Goal: Use online tool/utility: Utilize a website feature to perform a specific function

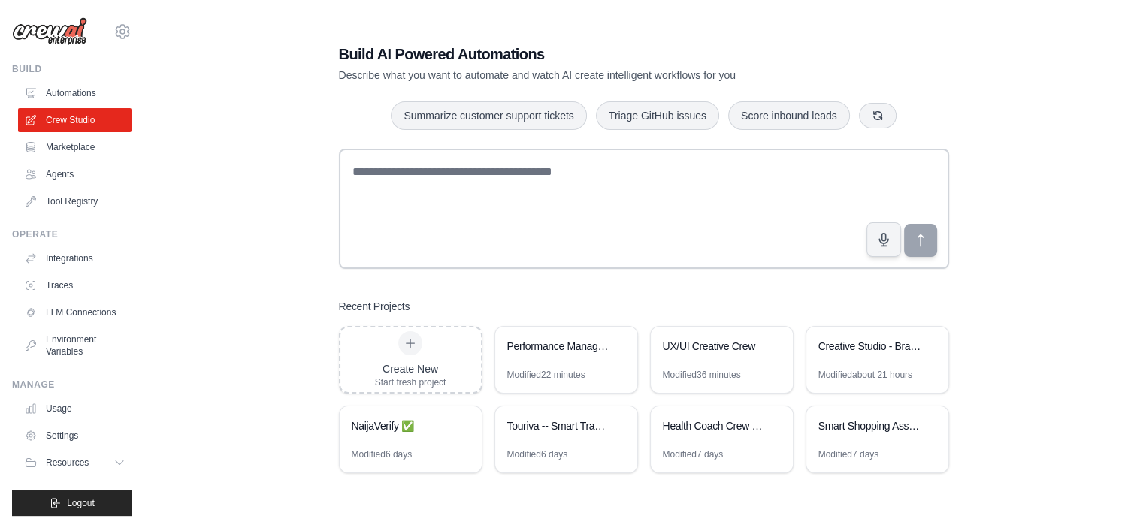
scroll to position [30, 0]
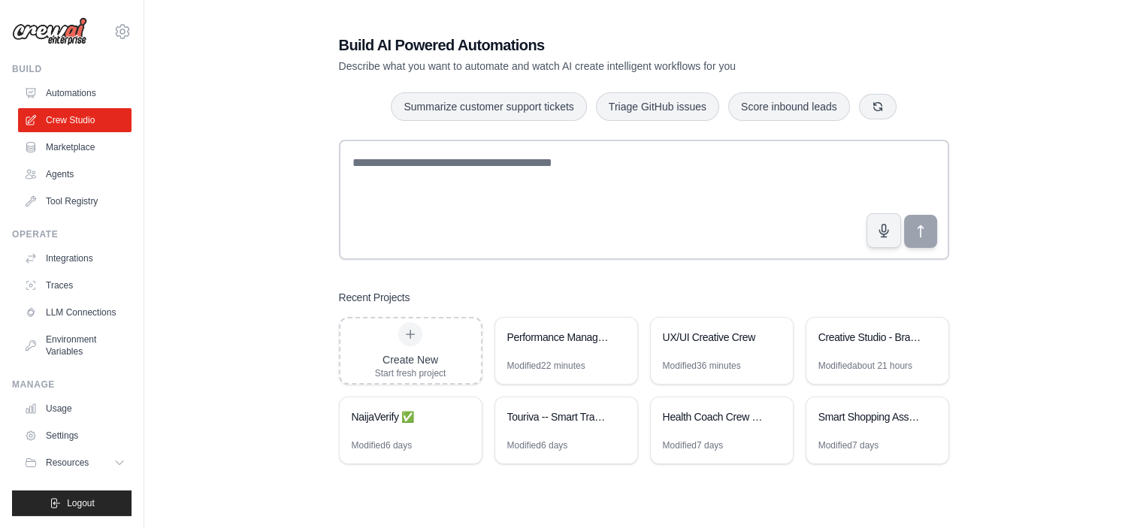
click at [204, 126] on div "Build AI Powered Automations Describe what you want to automate and watch AI cr…" at bounding box center [643, 249] width 950 height 528
click at [20, 464] on button "Resources" at bounding box center [76, 463] width 113 height 24
click at [35, 499] on link "Documentation" at bounding box center [81, 488] width 104 height 21
click at [863, 346] on div "Creative Studio - Brand System Builder" at bounding box center [869, 339] width 103 height 18
click at [841, 356] on div "Creative Studio - Brand System Builder" at bounding box center [877, 339] width 142 height 42
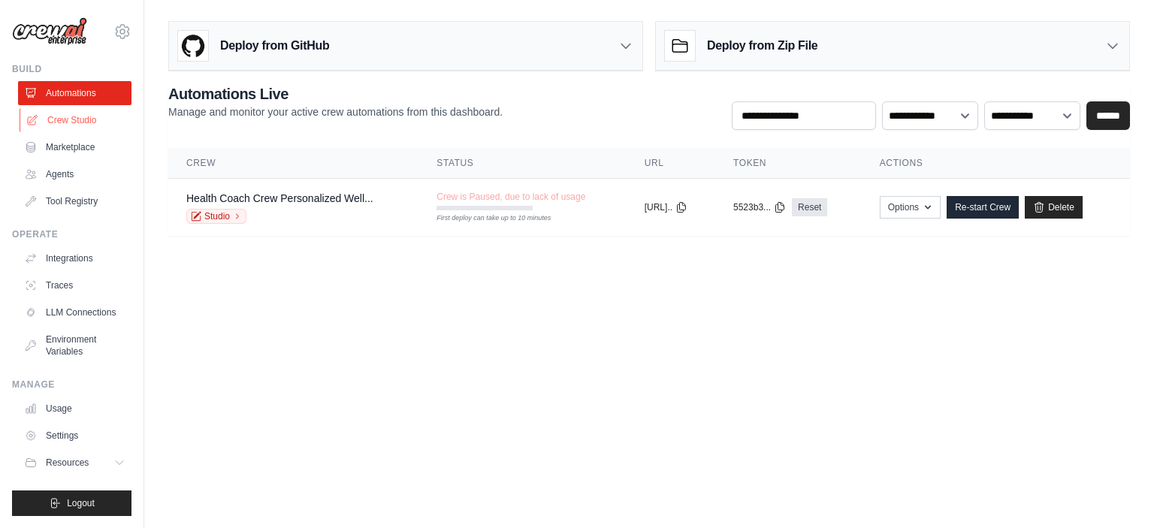
click at [72, 125] on link "Crew Studio" at bounding box center [76, 120] width 113 height 24
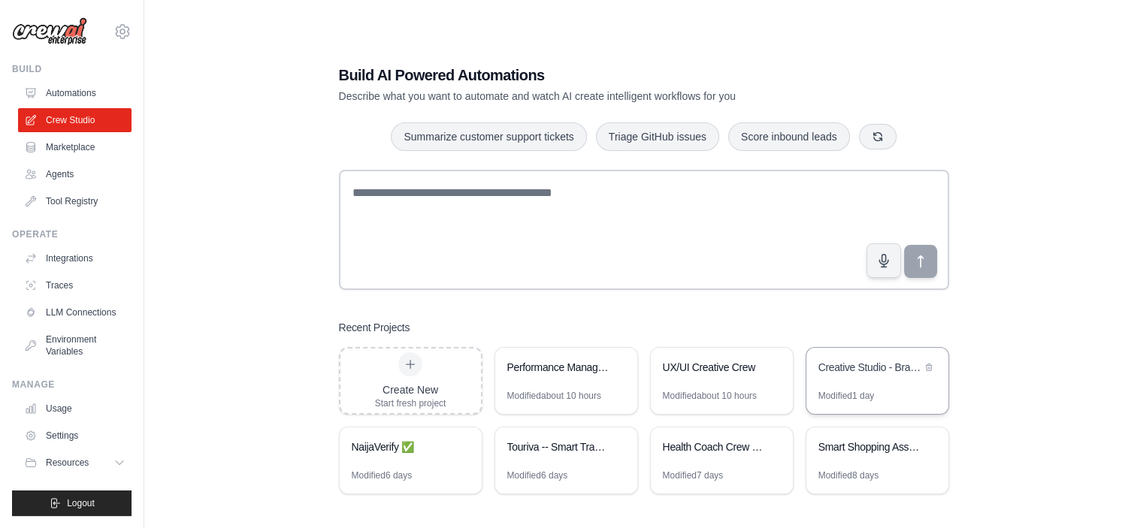
click at [836, 385] on div "Creative Studio - Brand System Builder" at bounding box center [877, 369] width 142 height 42
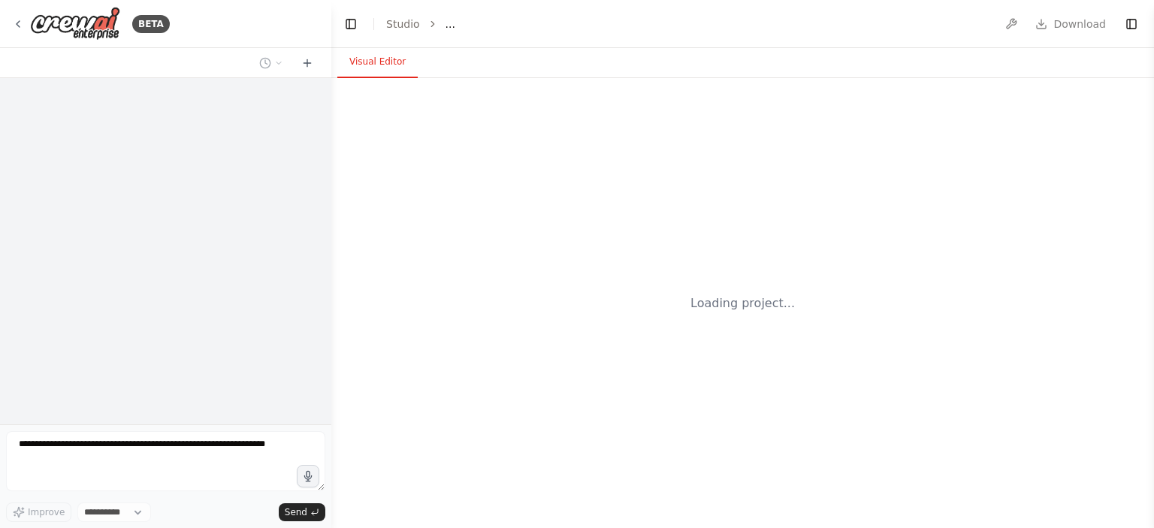
select select "****"
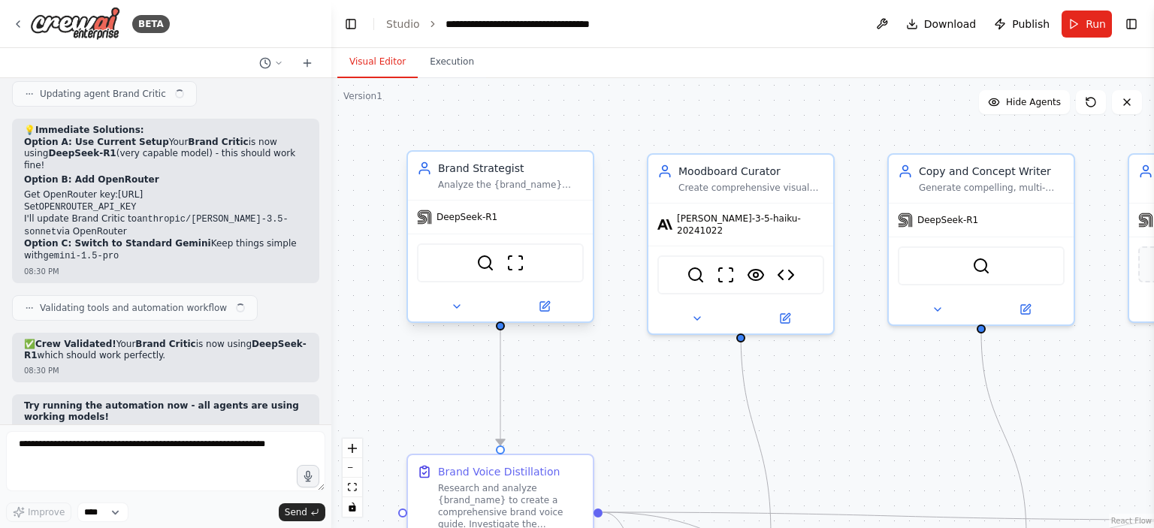
scroll to position [21641, 0]
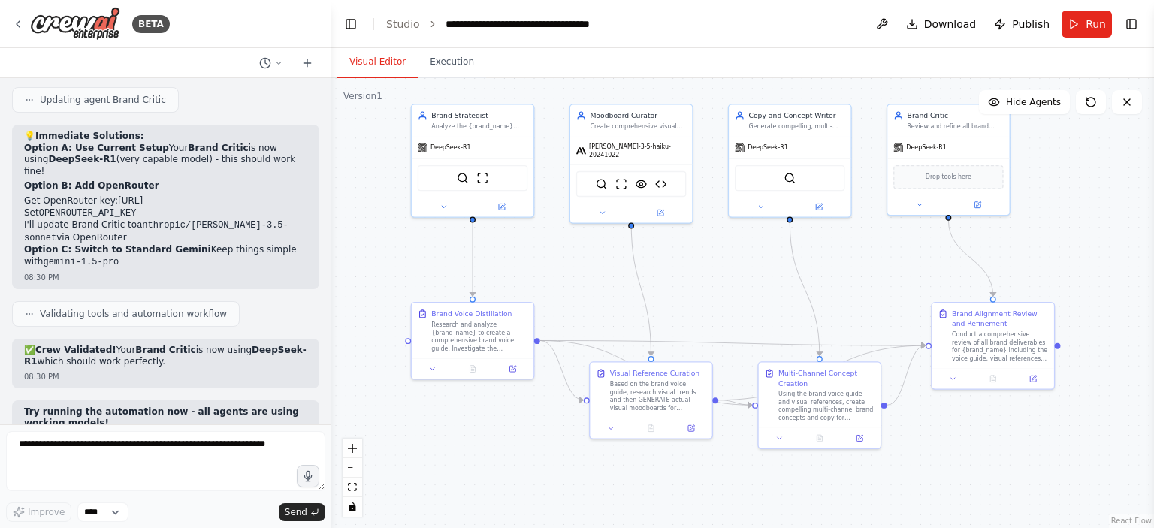
drag, startPoint x: 628, startPoint y: 345, endPoint x: 563, endPoint y: 254, distance: 111.9
click at [563, 254] on div ".deletable-edge-delete-btn { width: 20px; height: 20px; border: 0px solid #ffff…" at bounding box center [742, 303] width 823 height 450
click at [662, 208] on icon at bounding box center [660, 211] width 6 height 6
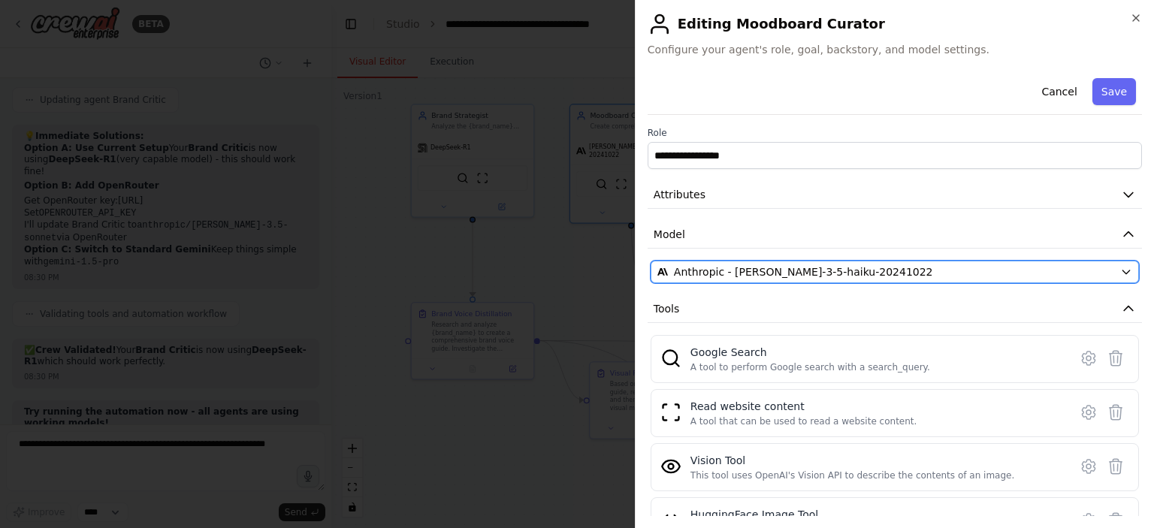
click at [777, 273] on span "Anthropic - claude-3-5-haiku-20241022" at bounding box center [803, 271] width 259 height 15
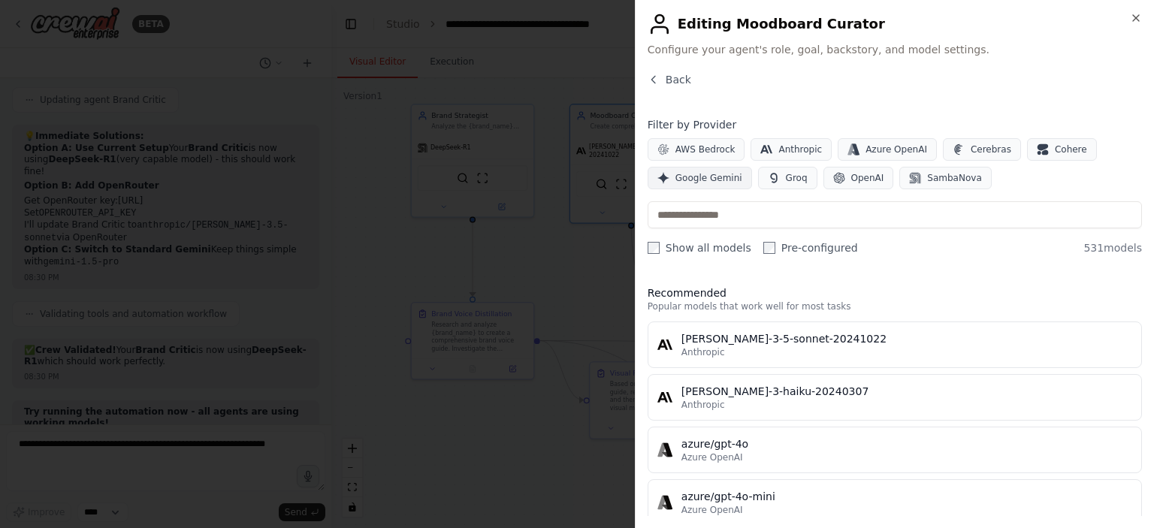
click at [696, 179] on span "Google Gemini" at bounding box center [708, 178] width 67 height 12
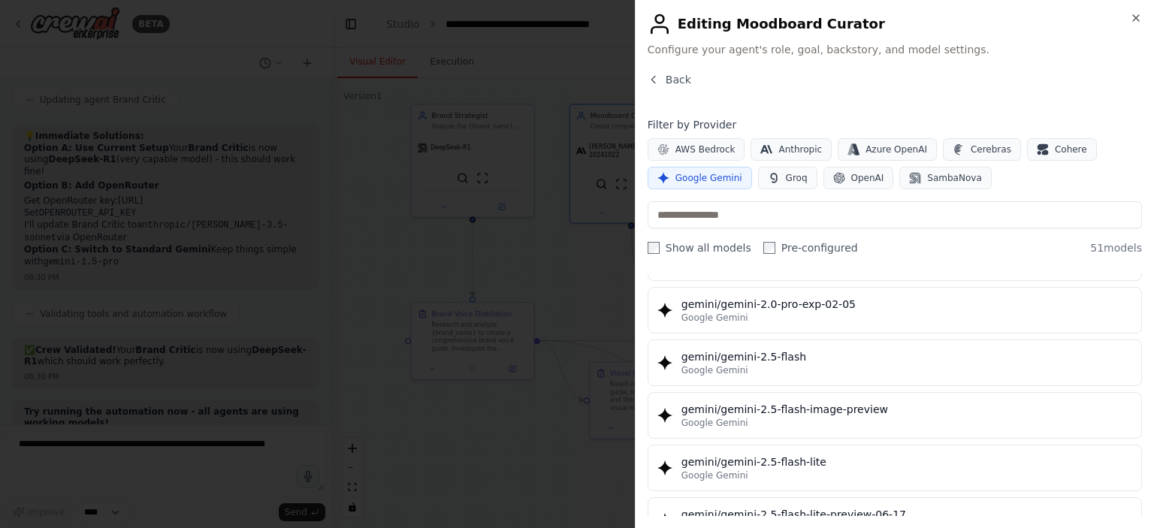
scroll to position [1277, 0]
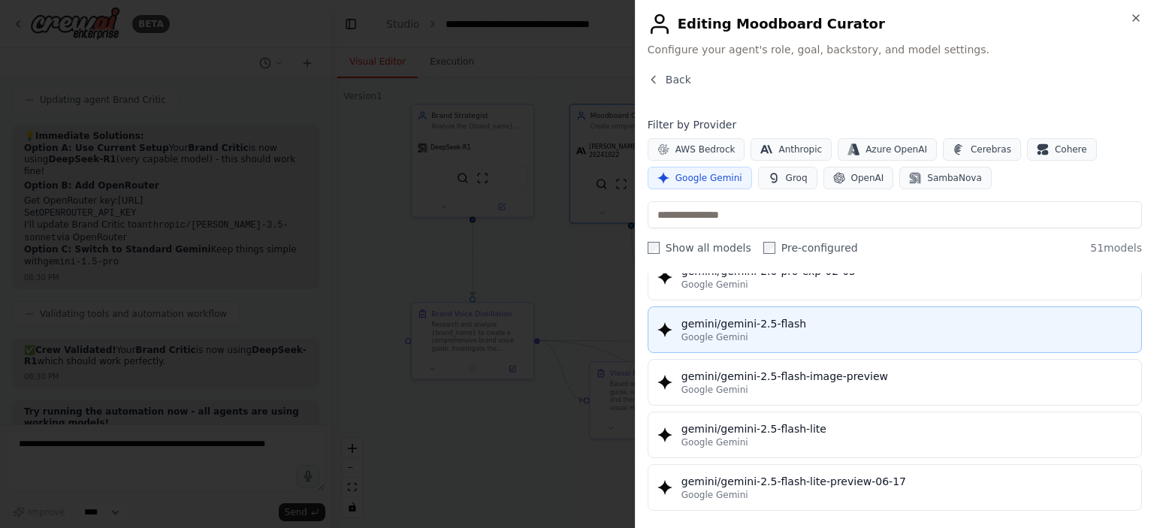
click at [754, 322] on div "gemini/gemini-2.5-flash" at bounding box center [906, 323] width 451 height 15
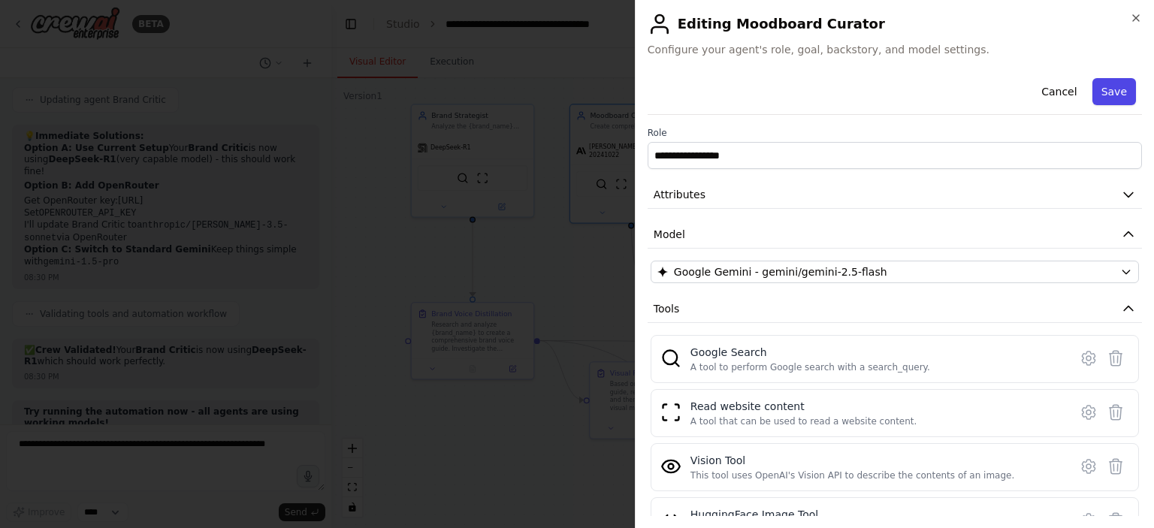
click at [1104, 95] on button "Save" at bounding box center [1114, 91] width 44 height 27
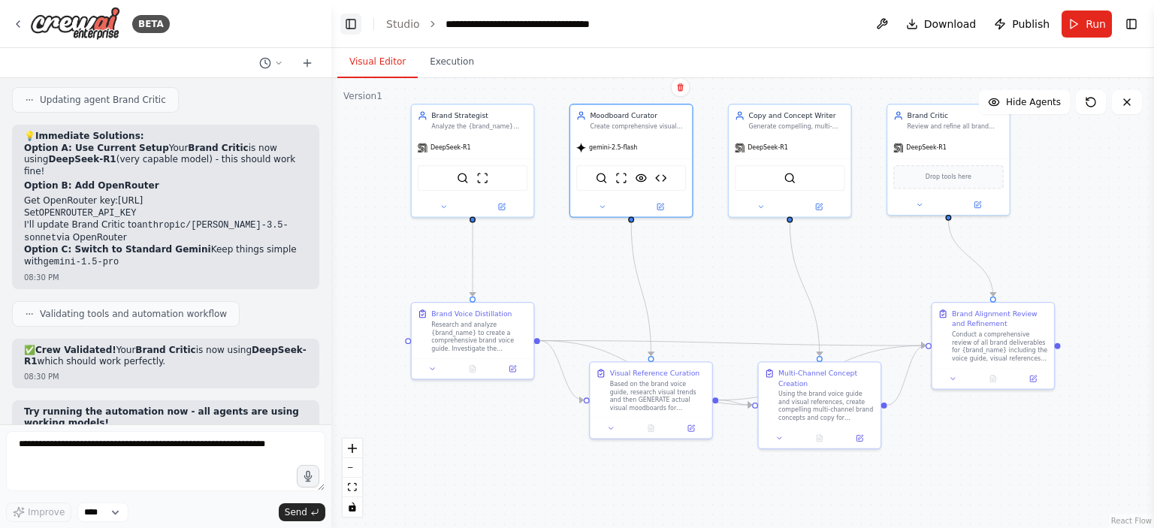
click at [348, 27] on button "Toggle Left Sidebar" at bounding box center [350, 24] width 21 height 21
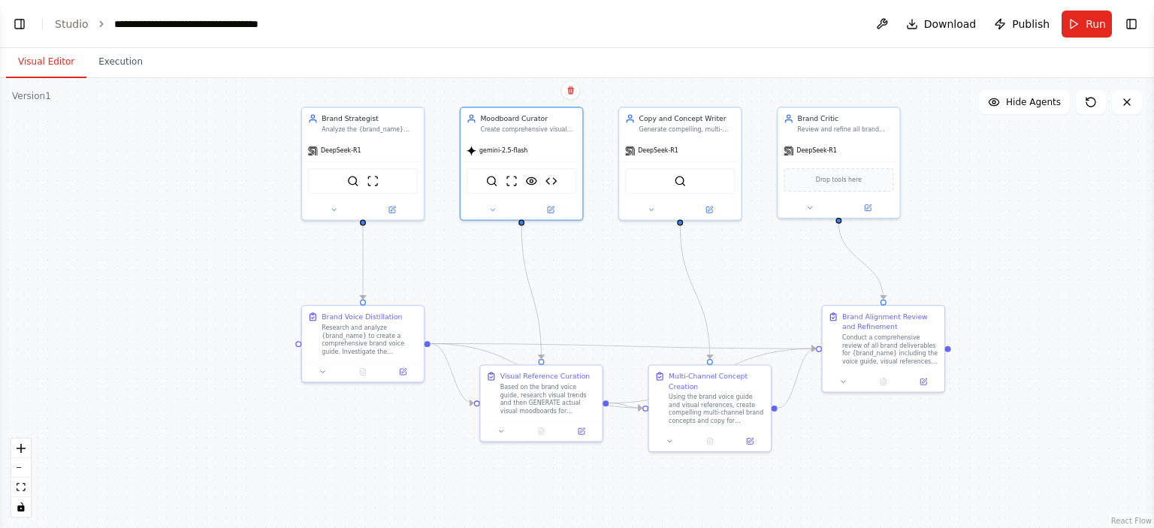
drag, startPoint x: 466, startPoint y: 276, endPoint x: 621, endPoint y: 265, distance: 155.8
click at [621, 265] on div ".deletable-edge-delete-btn { width: 20px; height: 20px; border: 0px solid #ffff…" at bounding box center [577, 303] width 1154 height 450
drag, startPoint x: 364, startPoint y: 36, endPoint x: 361, endPoint y: 46, distance: 10.2
click at [364, 35] on header "**********" at bounding box center [577, 24] width 1154 height 48
click at [384, 210] on button at bounding box center [392, 208] width 56 height 12
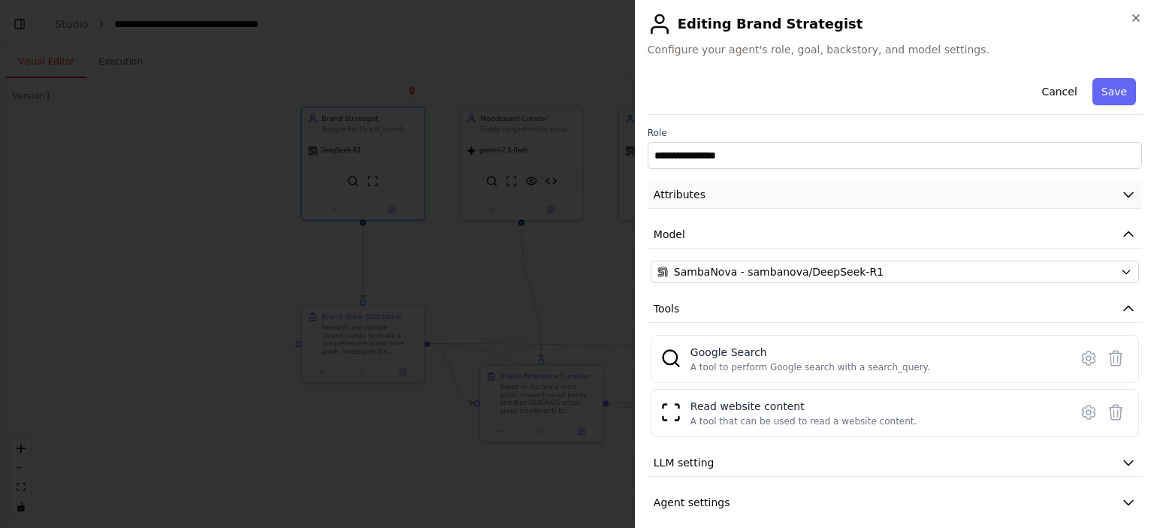
click at [1047, 192] on button "Attributes" at bounding box center [894, 195] width 494 height 28
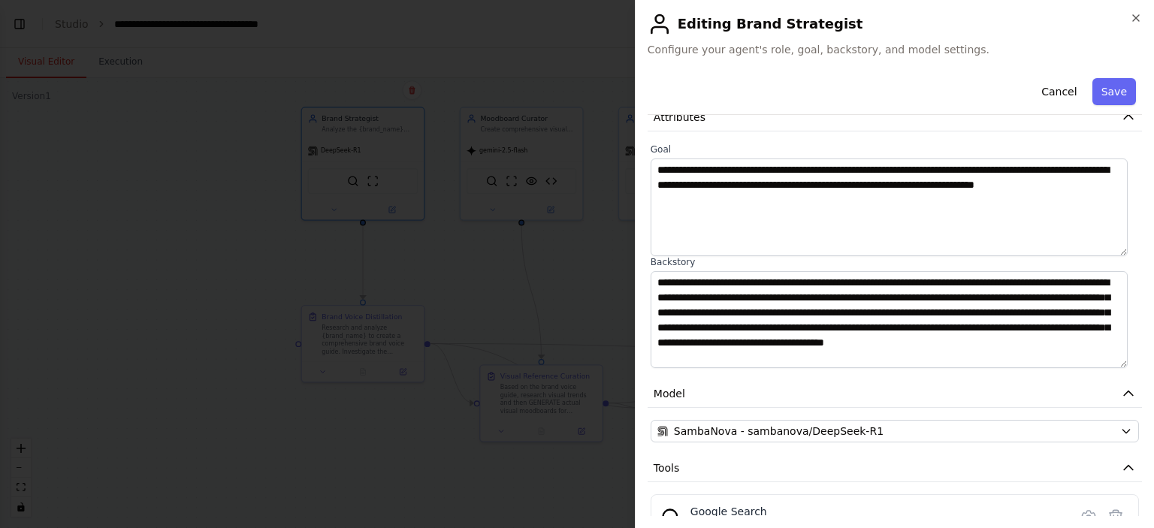
scroll to position [75, 0]
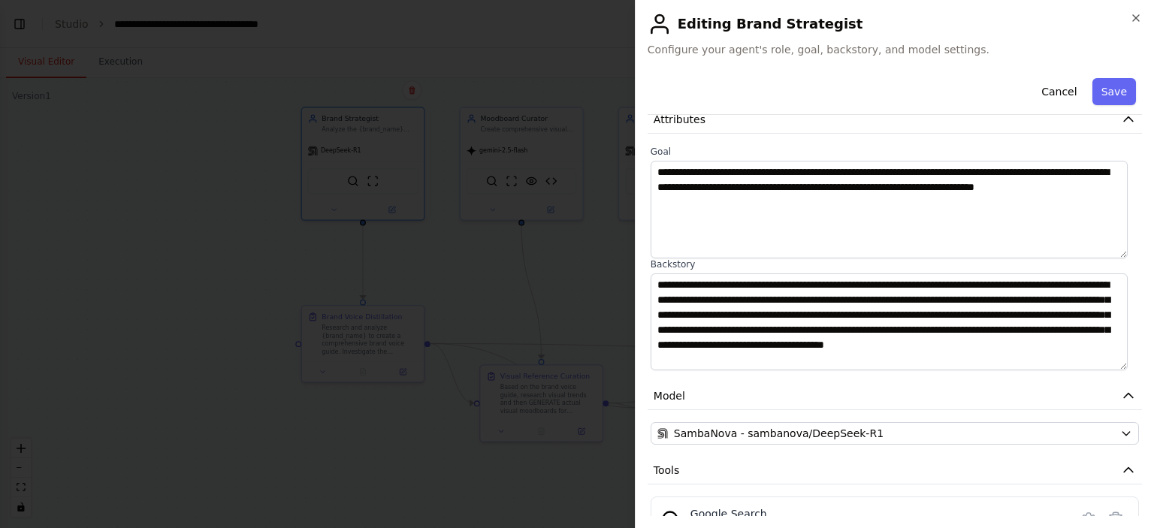
click at [1092, 92] on button "Save" at bounding box center [1114, 91] width 44 height 27
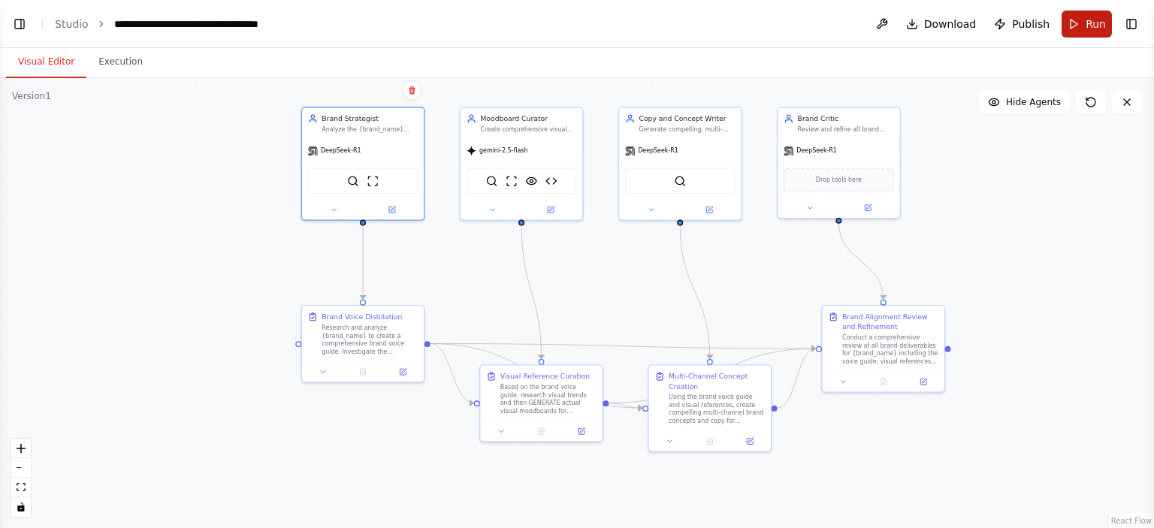
click at [1088, 32] on button "Run" at bounding box center [1086, 24] width 50 height 27
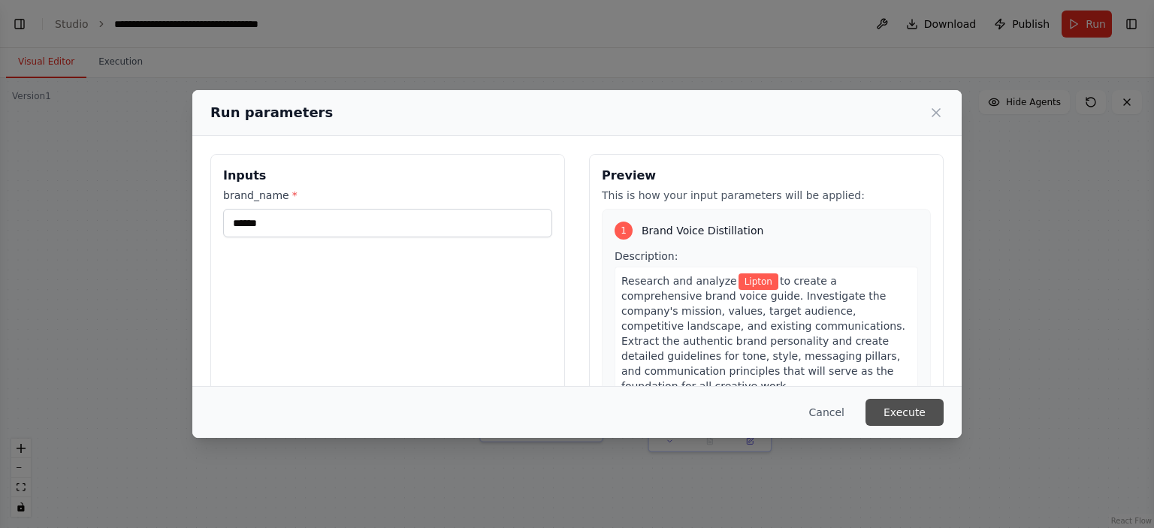
click at [916, 414] on button "Execute" at bounding box center [904, 412] width 78 height 27
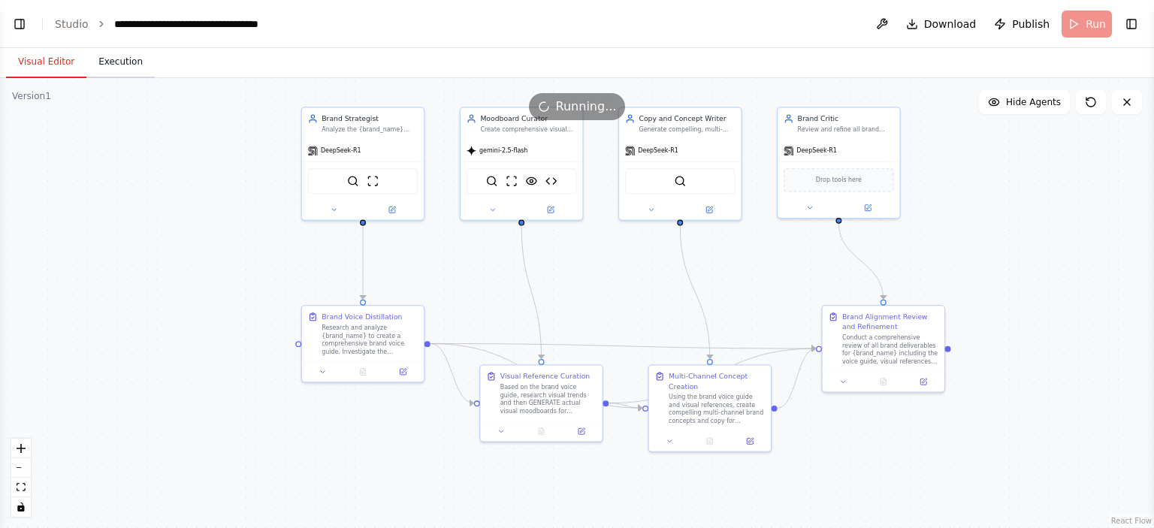
click at [102, 62] on button "Execution" at bounding box center [120, 63] width 68 height 32
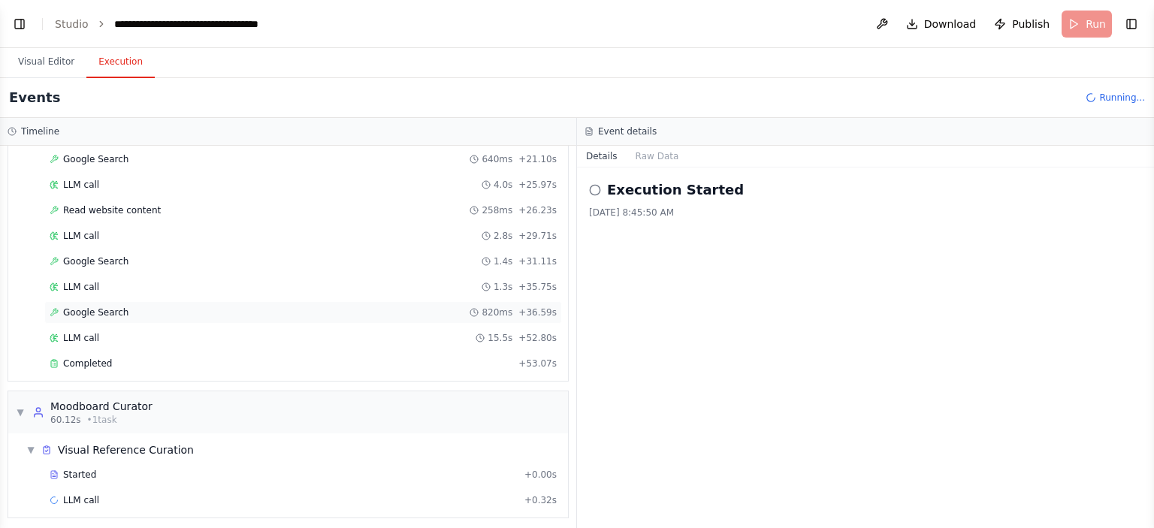
scroll to position [307, 0]
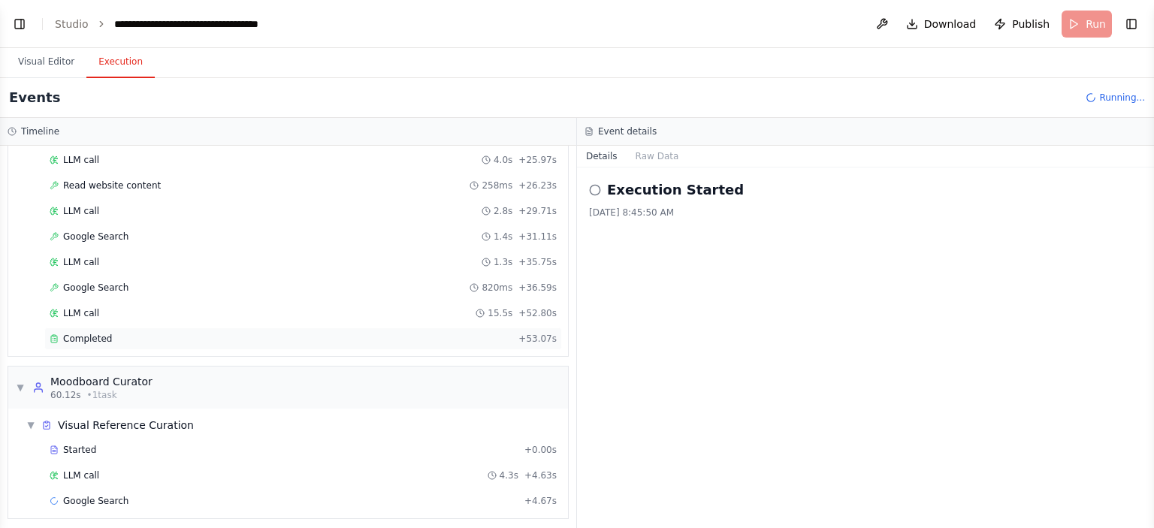
click at [73, 337] on span "Completed" at bounding box center [87, 339] width 49 height 12
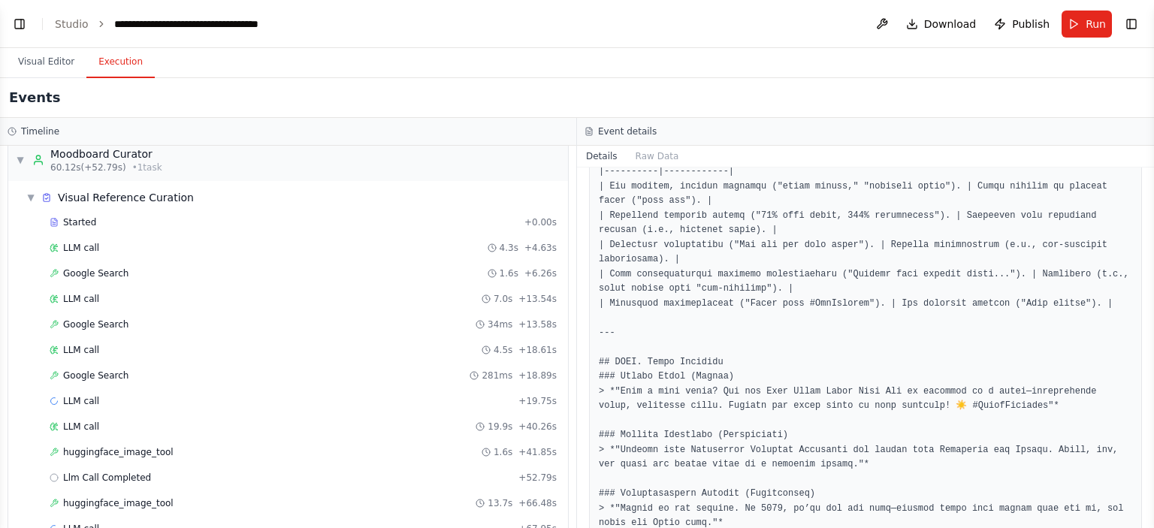
scroll to position [560, 0]
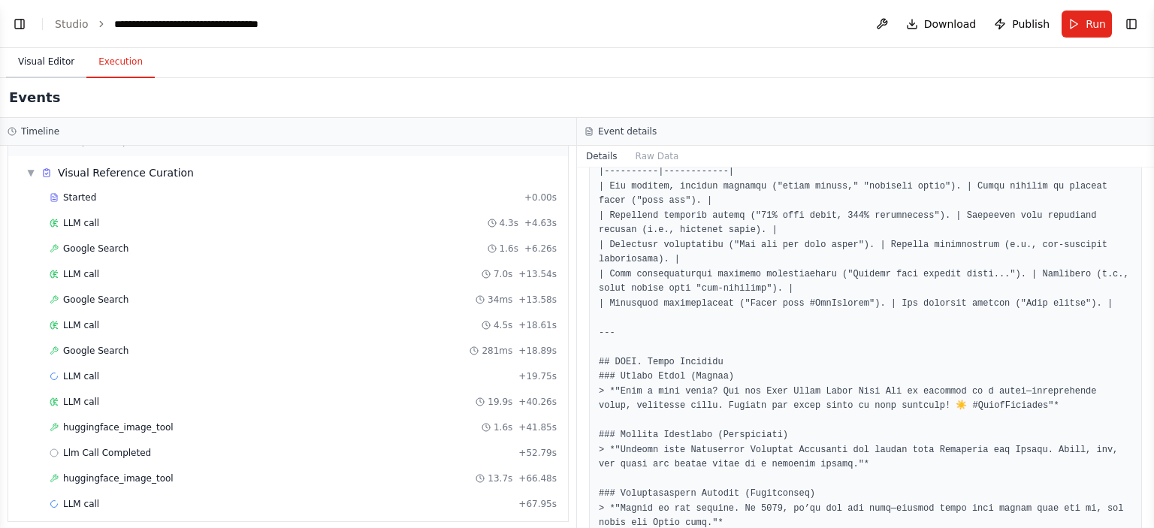
click at [35, 65] on button "Visual Editor" at bounding box center [46, 63] width 80 height 32
